Goal: Obtain resource: Obtain resource

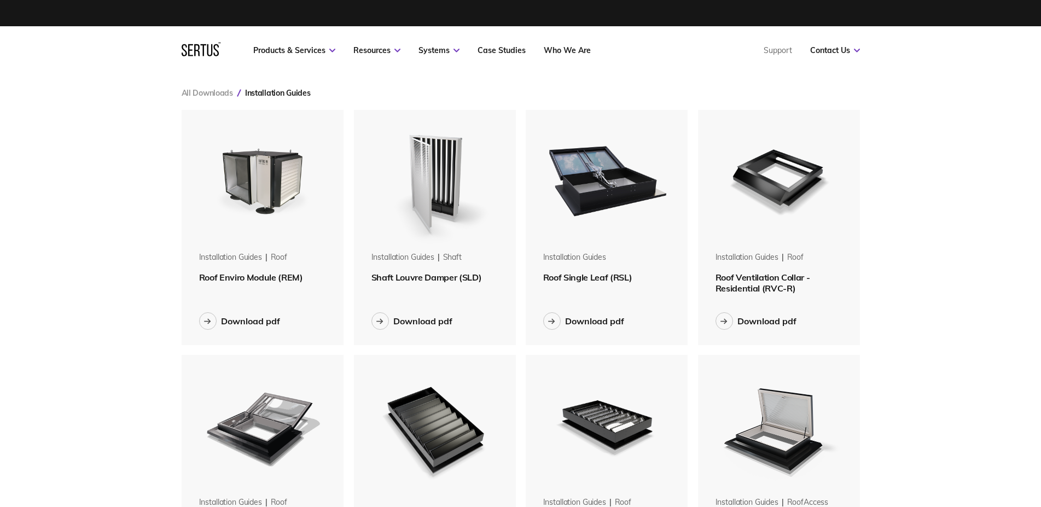
scroll to position [980, 688]
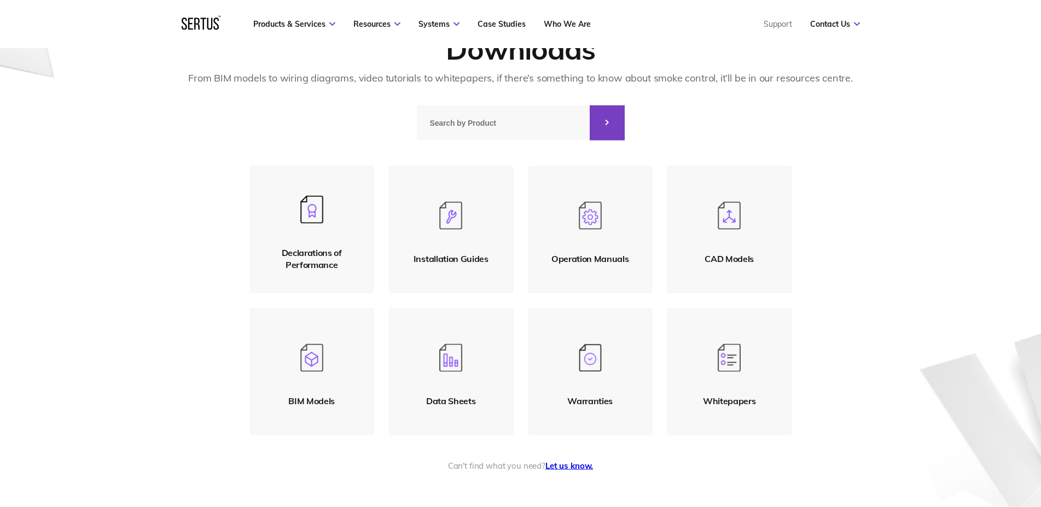
scroll to position [112, 0]
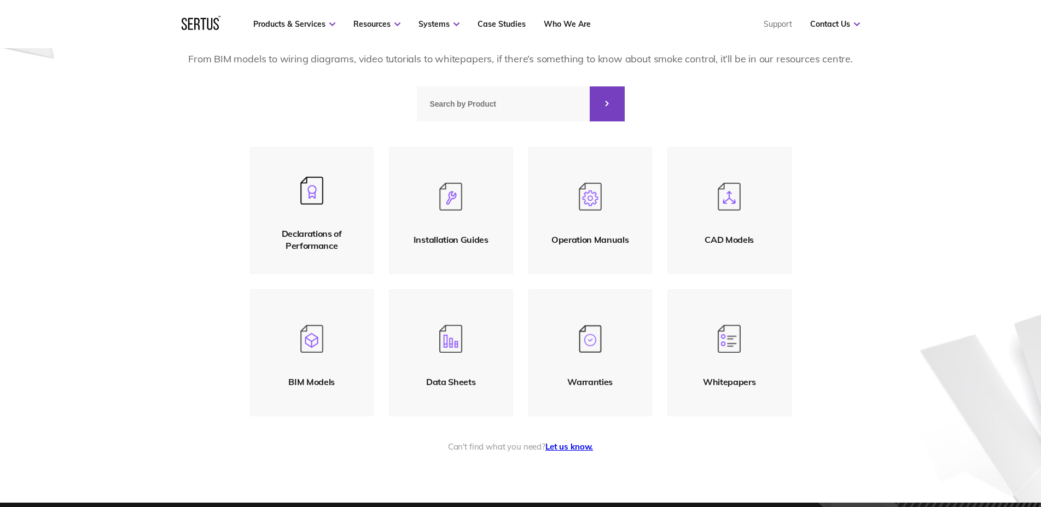
click at [458, 237] on div "Installation Guides" at bounding box center [451, 240] width 75 height 12
